Goal: Information Seeking & Learning: Learn about a topic

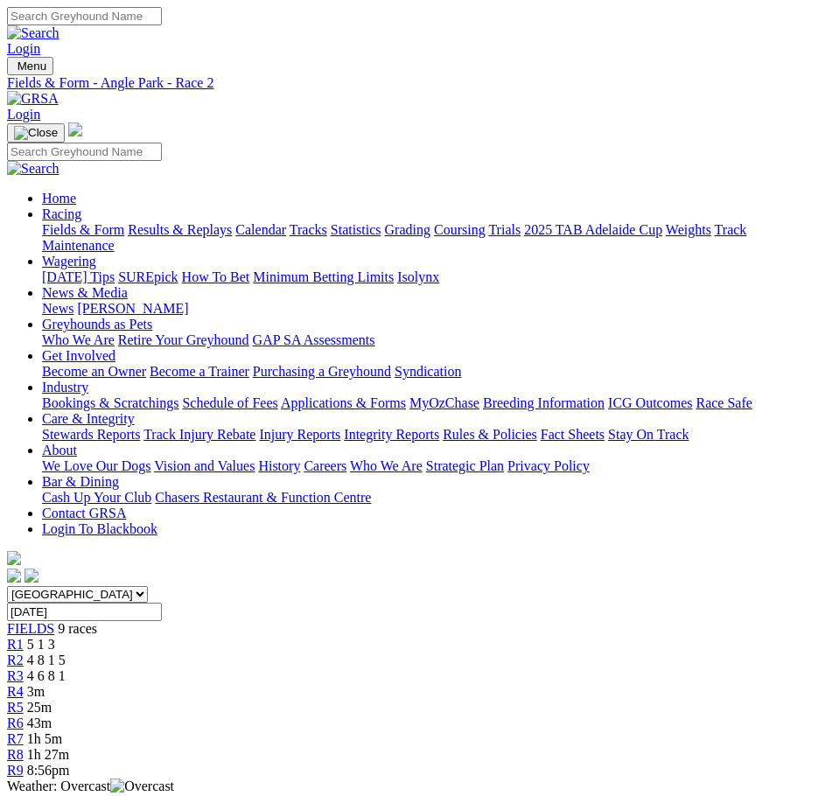
click at [24, 669] on link "R3" at bounding box center [15, 676] width 17 height 15
click at [66, 684] on span "1 8 2 4" at bounding box center [46, 691] width 39 height 15
